Goal: Task Accomplishment & Management: Manage account settings

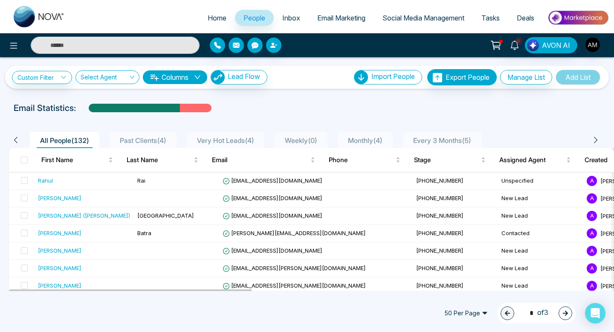
scroll to position [55, 0]
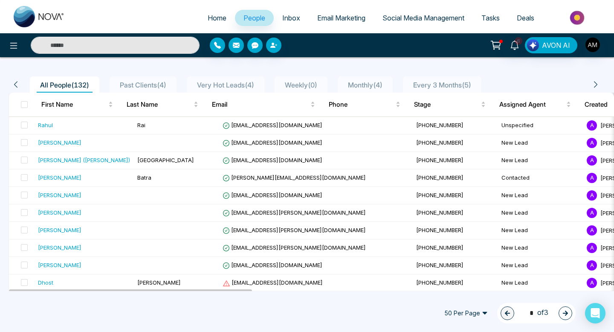
click at [98, 46] on input "text" at bounding box center [115, 45] width 169 height 17
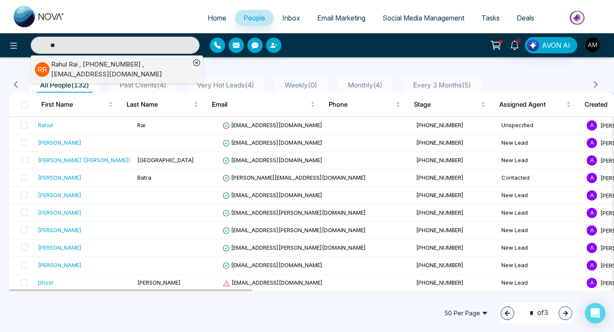
type input "*"
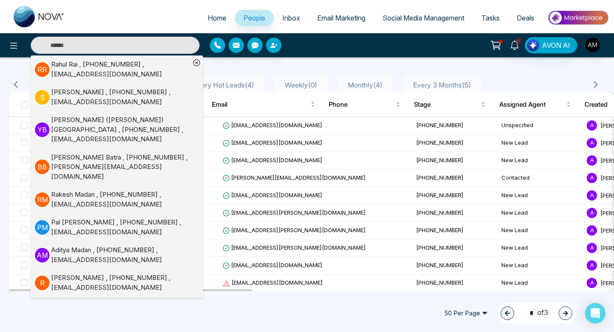
click at [147, 41] on input "text" at bounding box center [115, 45] width 169 height 17
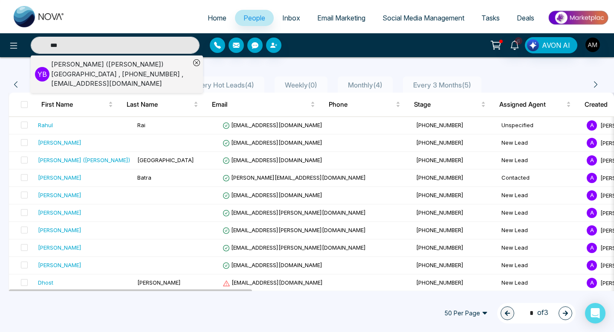
type input "***"
click at [143, 69] on div "[PERSON_NAME] ([PERSON_NAME]) [GEOGRAPHIC_DATA] , [PHONE_NUMBER] , [EMAIL_ADDRE…" at bounding box center [120, 74] width 139 height 29
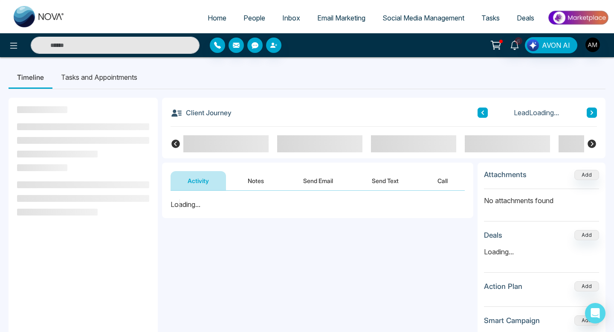
click at [261, 182] on button "Notes" at bounding box center [256, 180] width 50 height 19
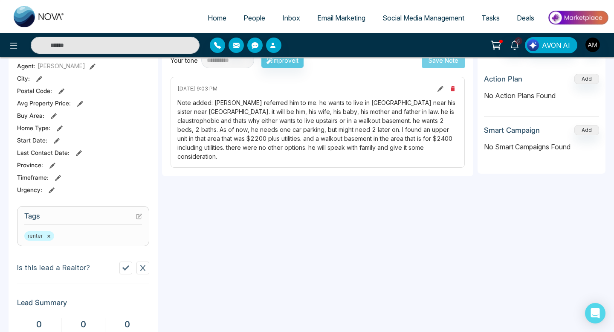
click at [67, 235] on div "renter ×" at bounding box center [83, 235] width 118 height 9
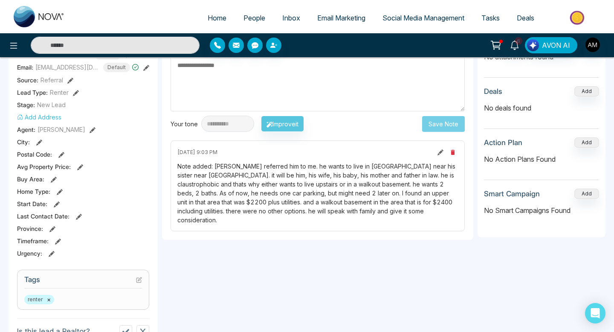
scroll to position [136, 0]
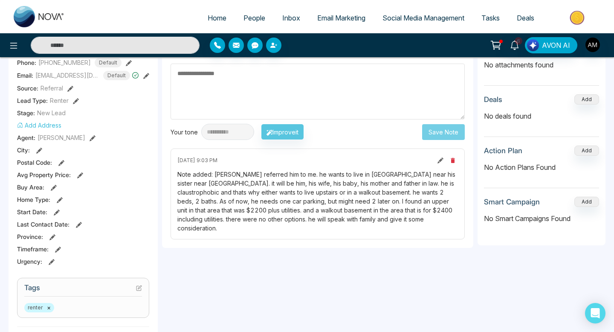
click at [137, 286] on icon at bounding box center [139, 288] width 6 height 6
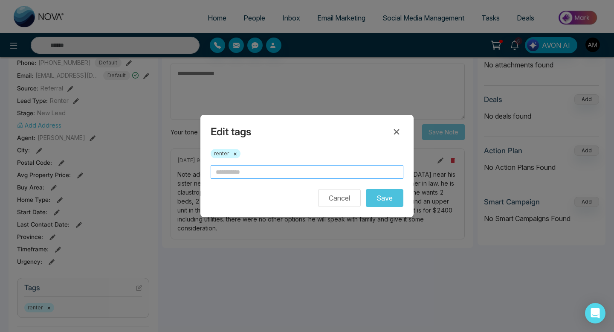
click at [270, 170] on input "text" at bounding box center [307, 172] width 193 height 14
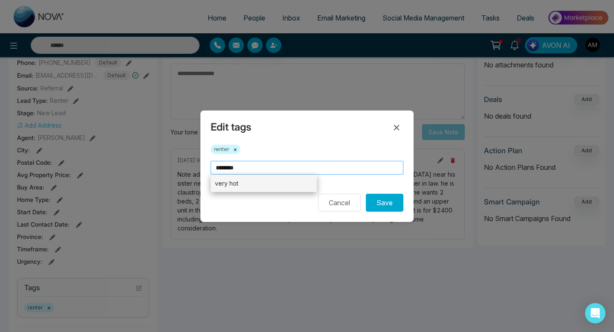
type input "********"
click at [237, 182] on li "very hot" at bounding box center [264, 182] width 106 height 17
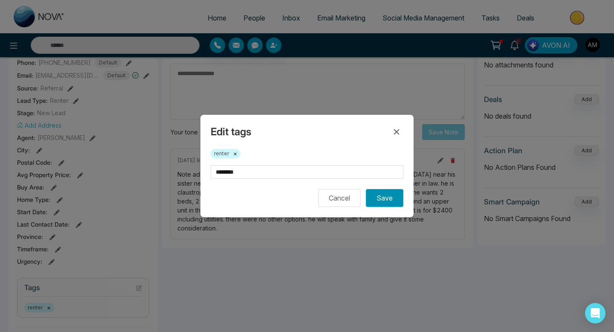
click at [383, 198] on button "Save" at bounding box center [385, 198] width 38 height 18
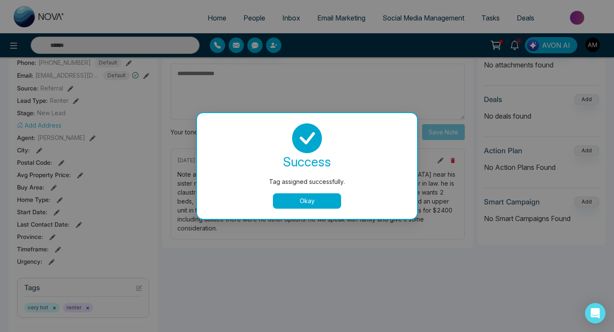
click at [303, 201] on button "Okay" at bounding box center [307, 200] width 68 height 15
